Goal: Navigation & Orientation: Find specific page/section

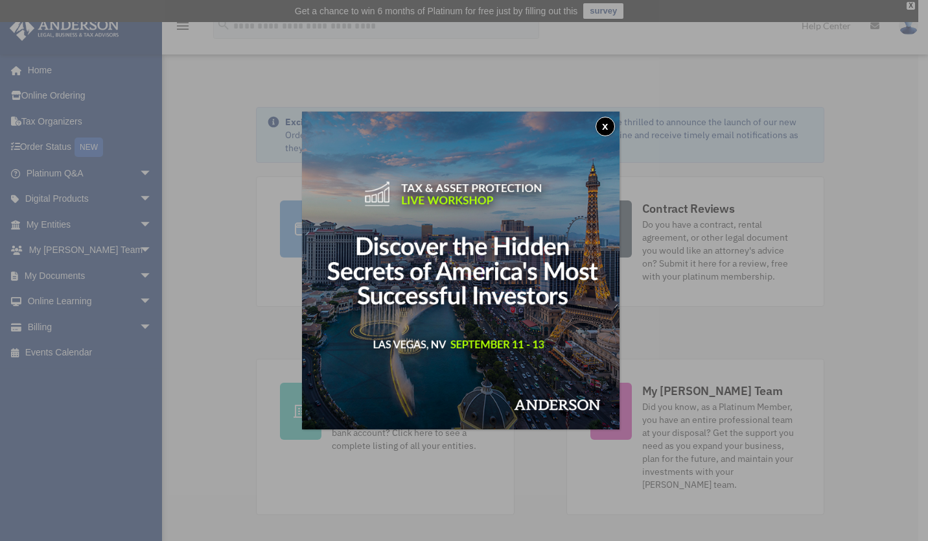
click at [607, 124] on button "x" at bounding box center [605, 126] width 19 height 19
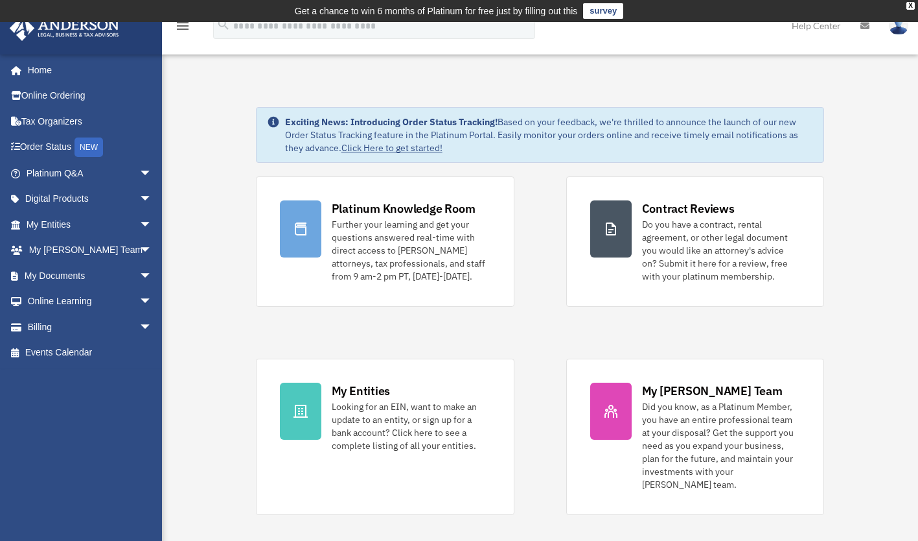
click at [139, 222] on span "arrow_drop_down" at bounding box center [152, 224] width 26 height 27
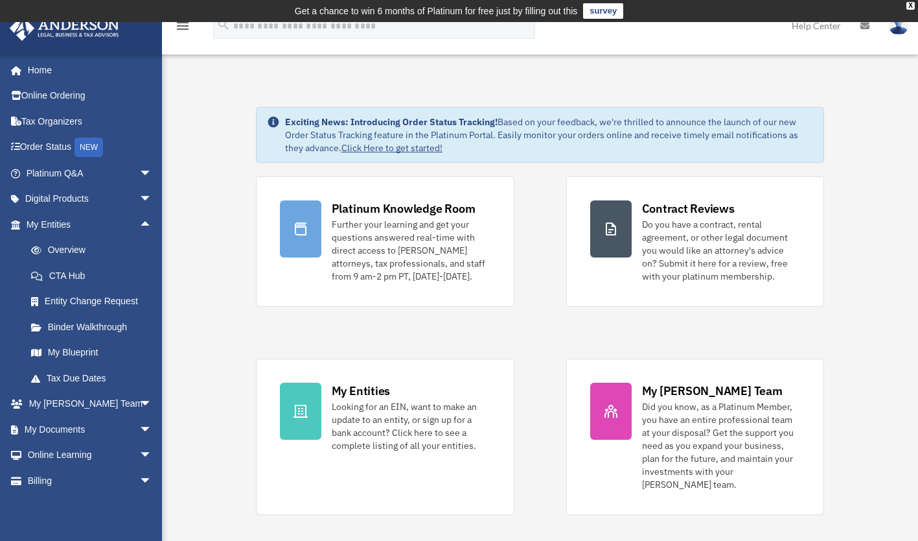
click at [69, 249] on link "Overview" at bounding box center [95, 250] width 154 height 26
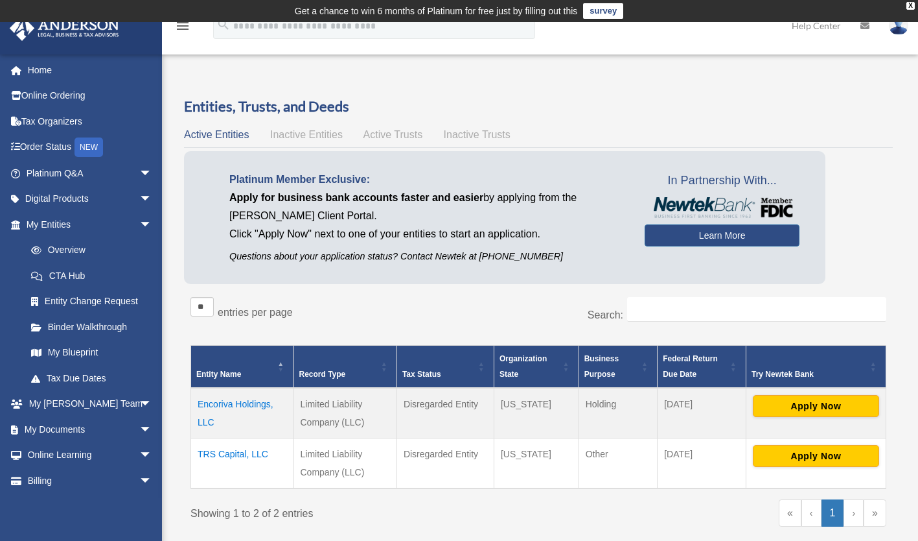
click at [74, 92] on link "Online Ordering" at bounding box center [90, 96] width 163 height 26
